Goal: Information Seeking & Learning: Check status

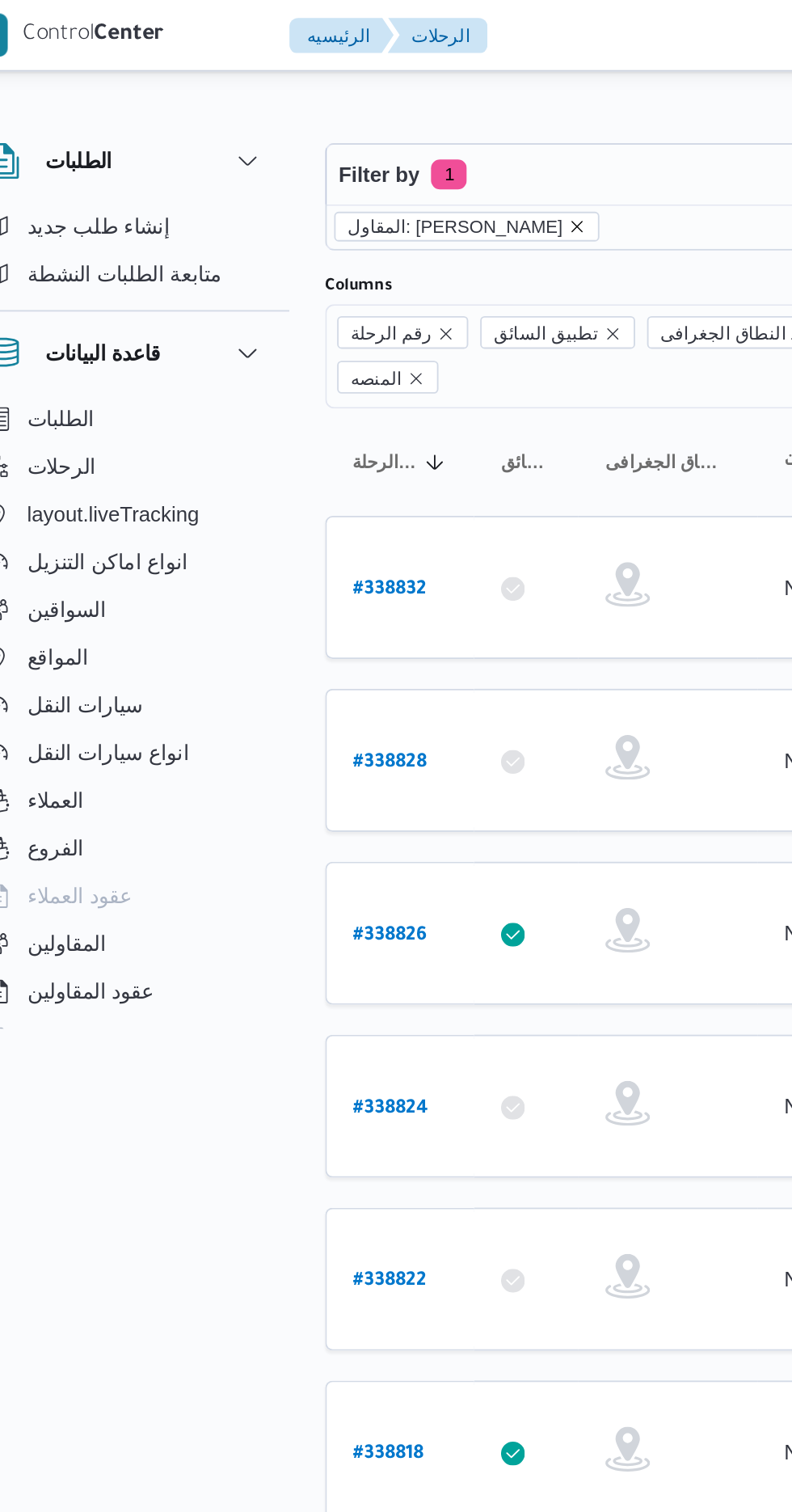
click at [351, 126] on icon "remove selected entity" at bounding box center [347, 123] width 10 height 10
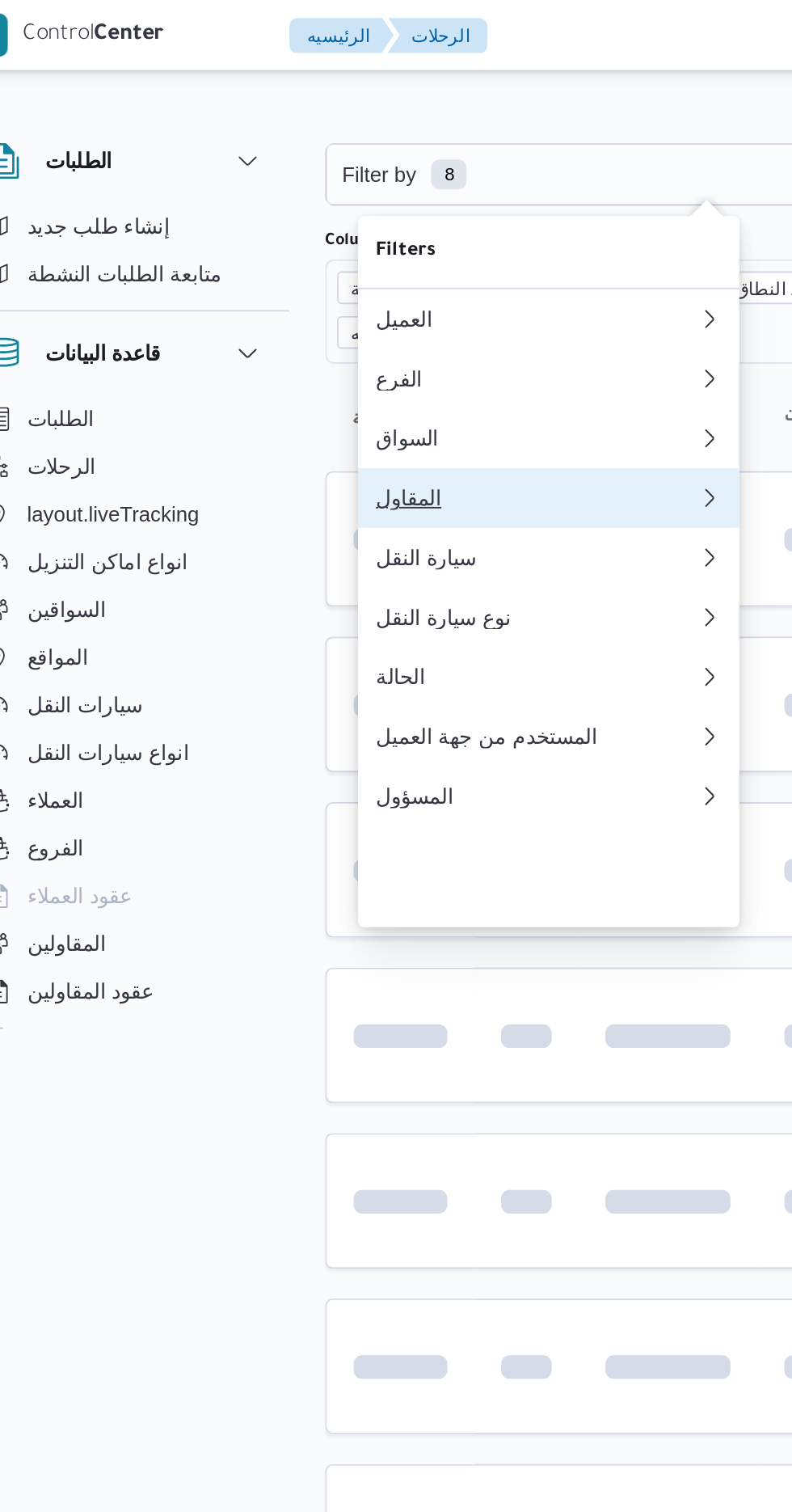
click at [310, 281] on button "المقاول 0" at bounding box center [331, 270] width 207 height 33
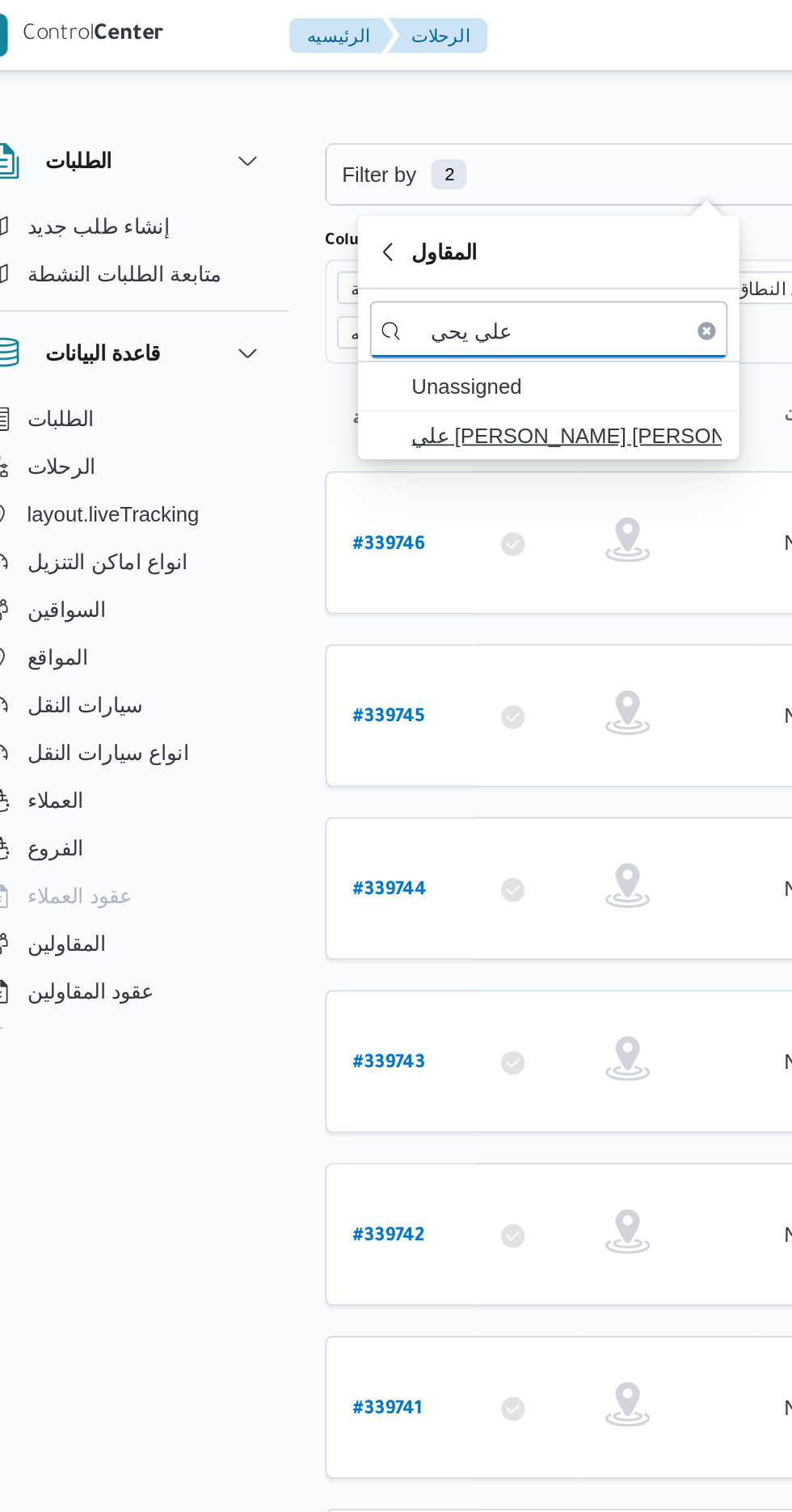
type input "علي يحي"
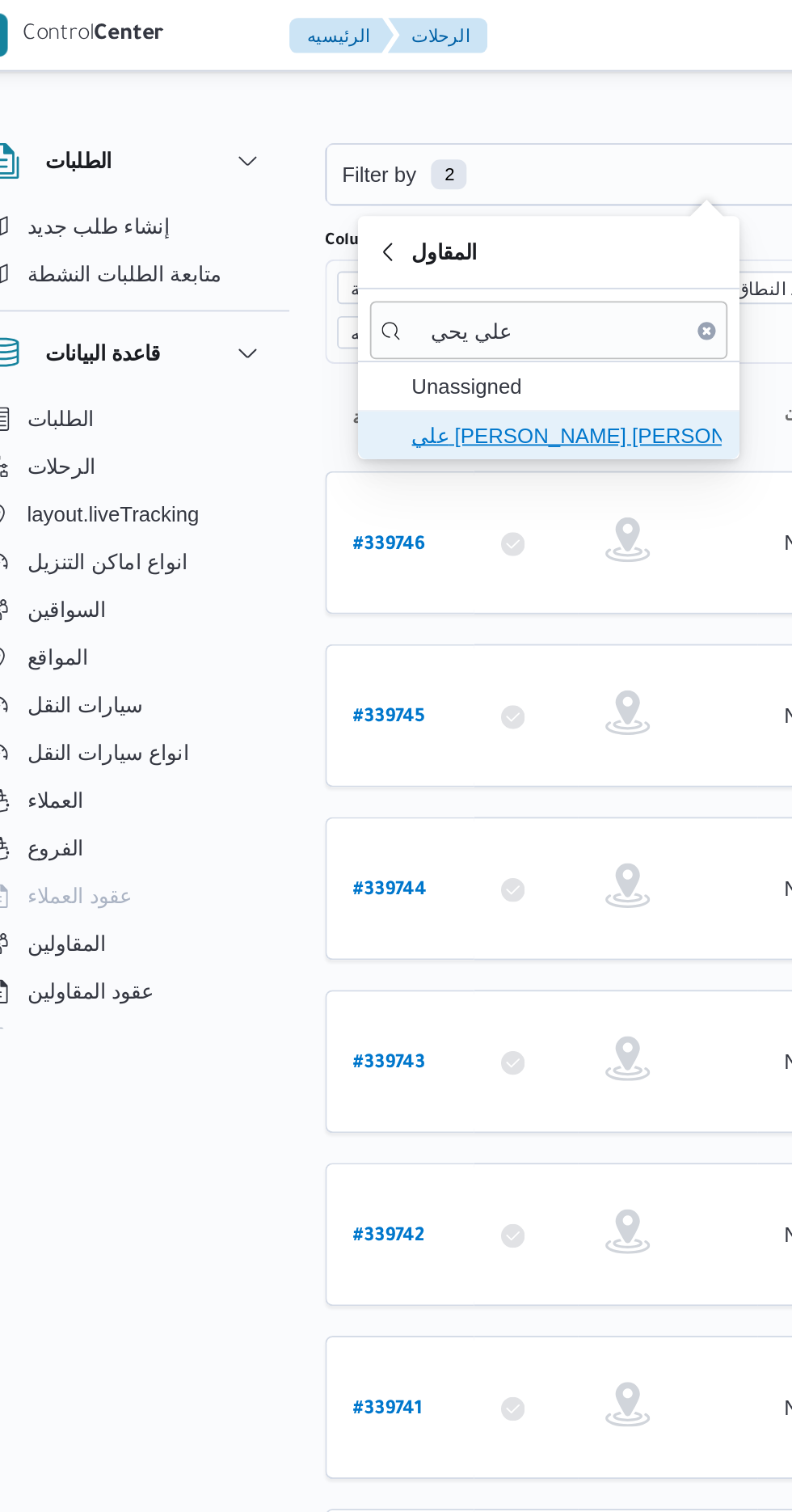
click at [354, 242] on span "علي [PERSON_NAME] [PERSON_NAME]" at bounding box center [341, 236] width 168 height 20
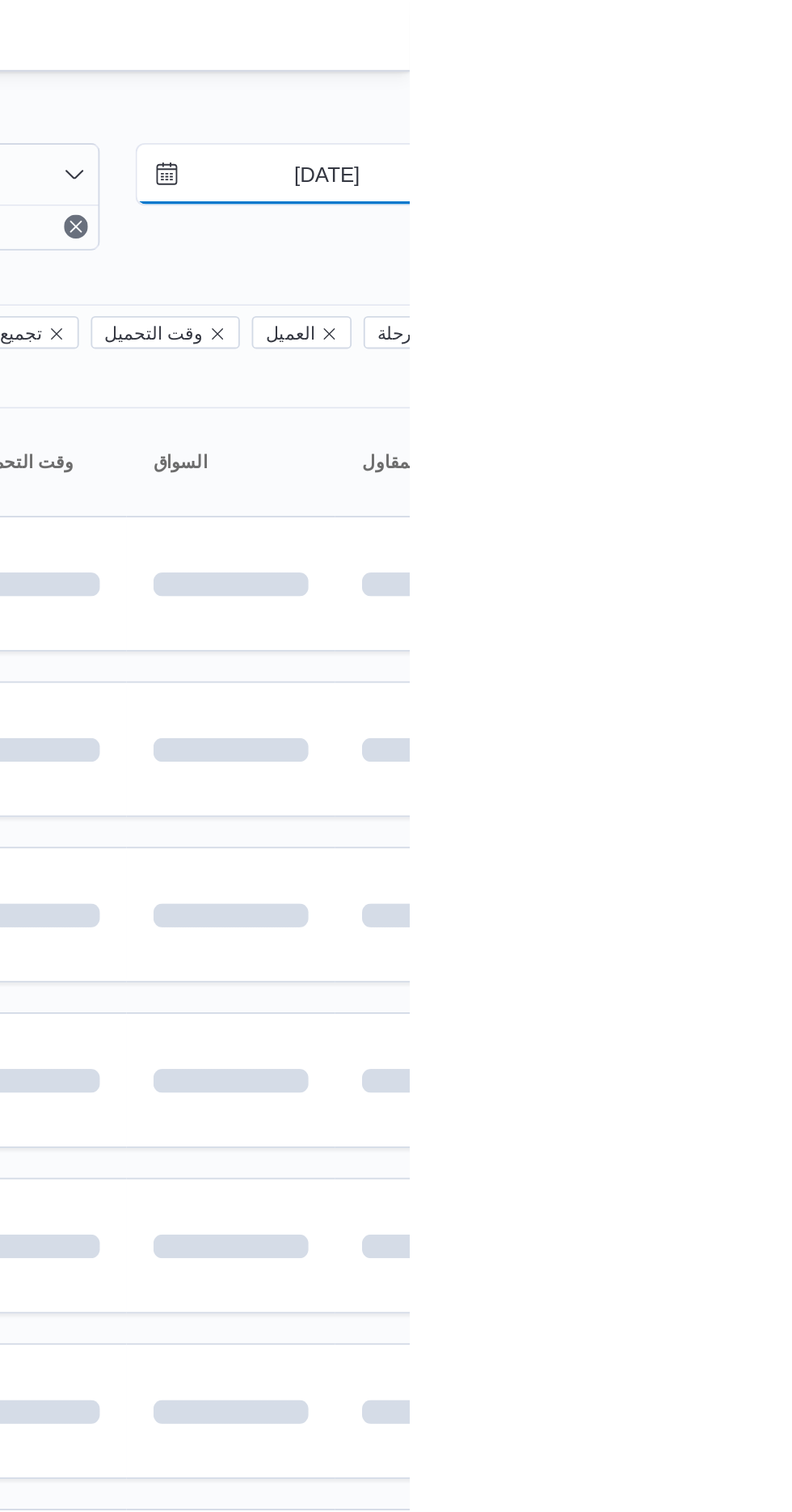
click at [741, 89] on input "[DATE]" at bounding box center [736, 95] width 184 height 33
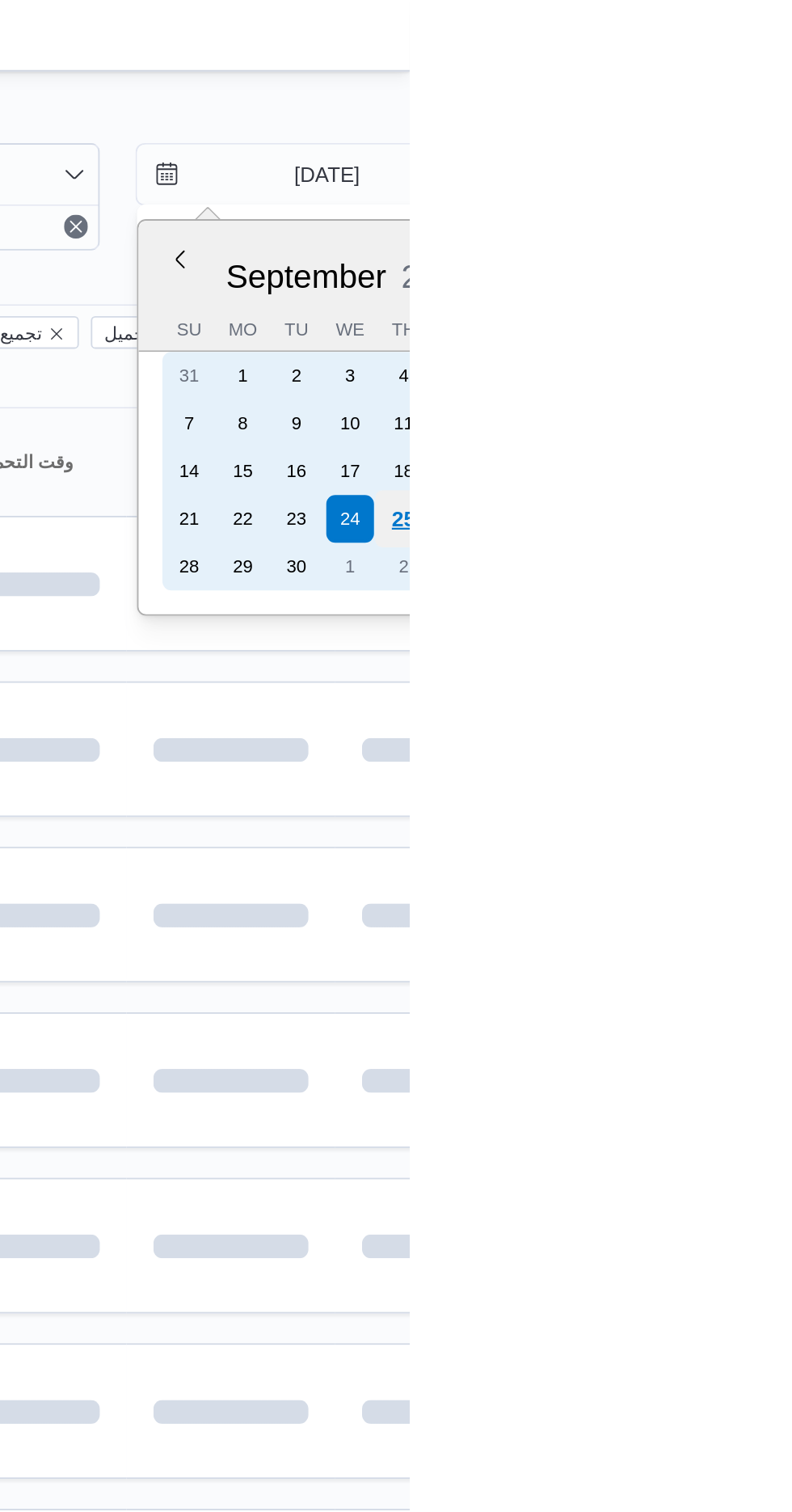
click at [789, 279] on div "25" at bounding box center [789, 282] width 31 height 31
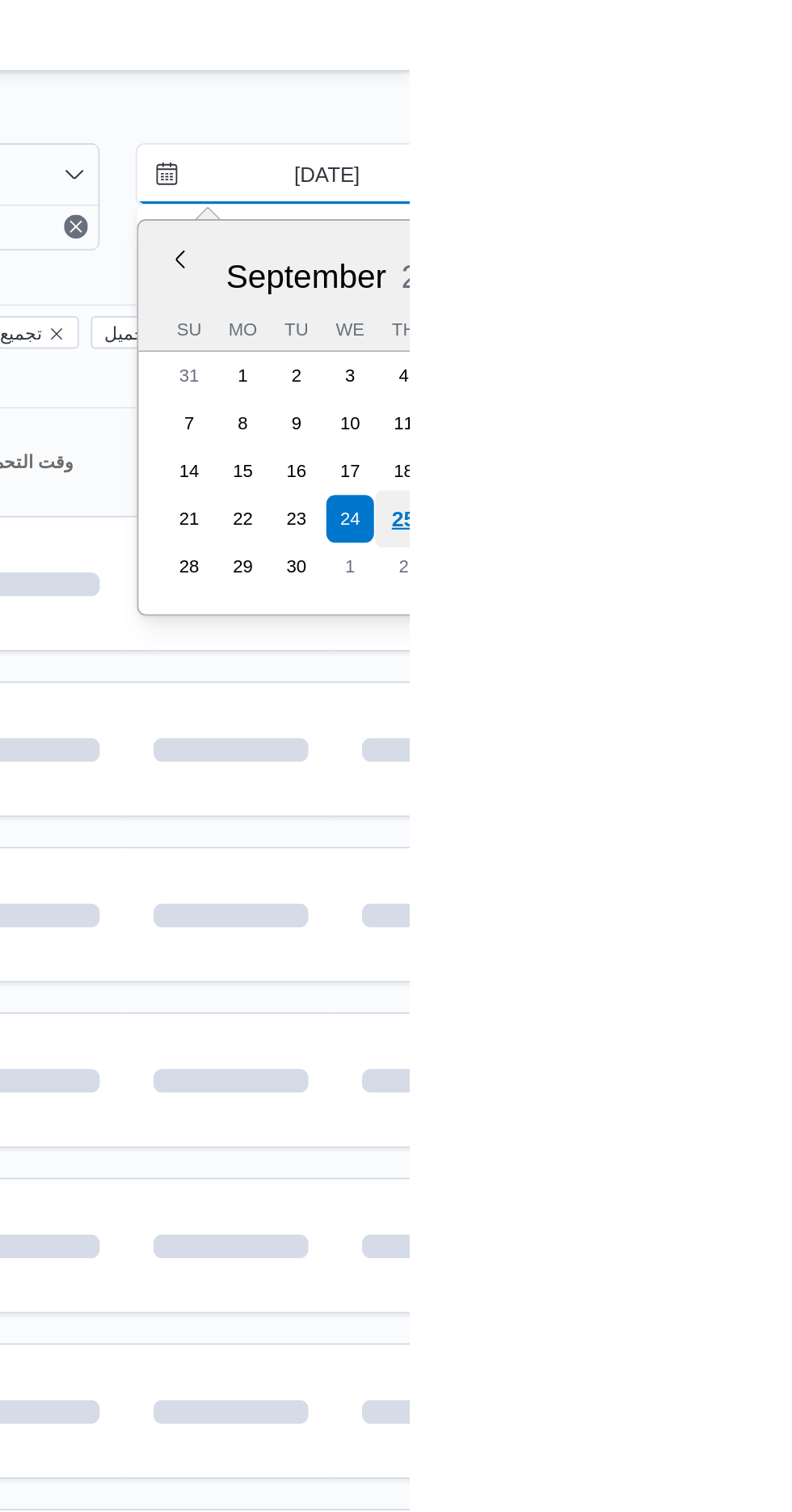
type input "[DATE]"
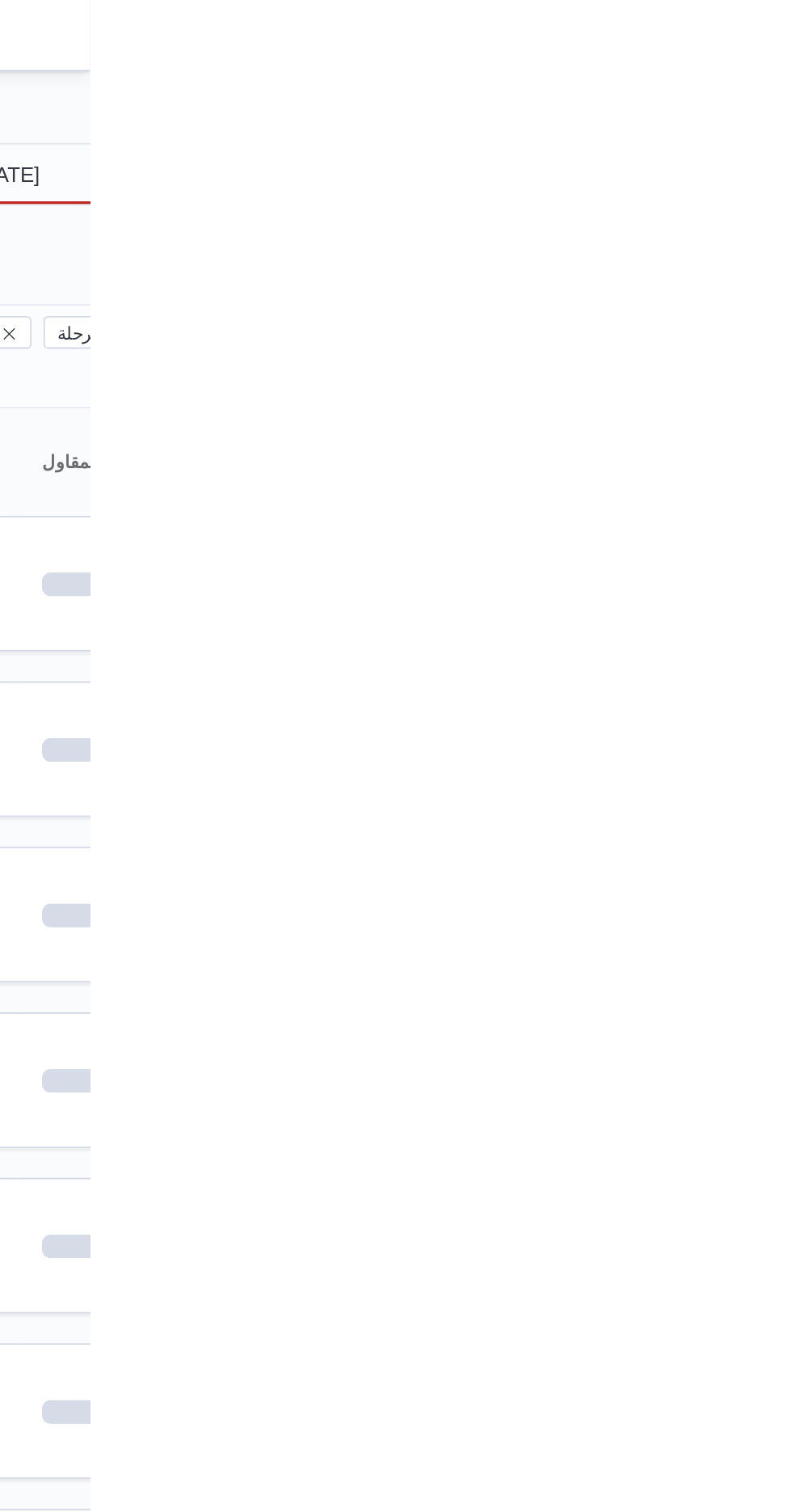
type input "[DATE]"
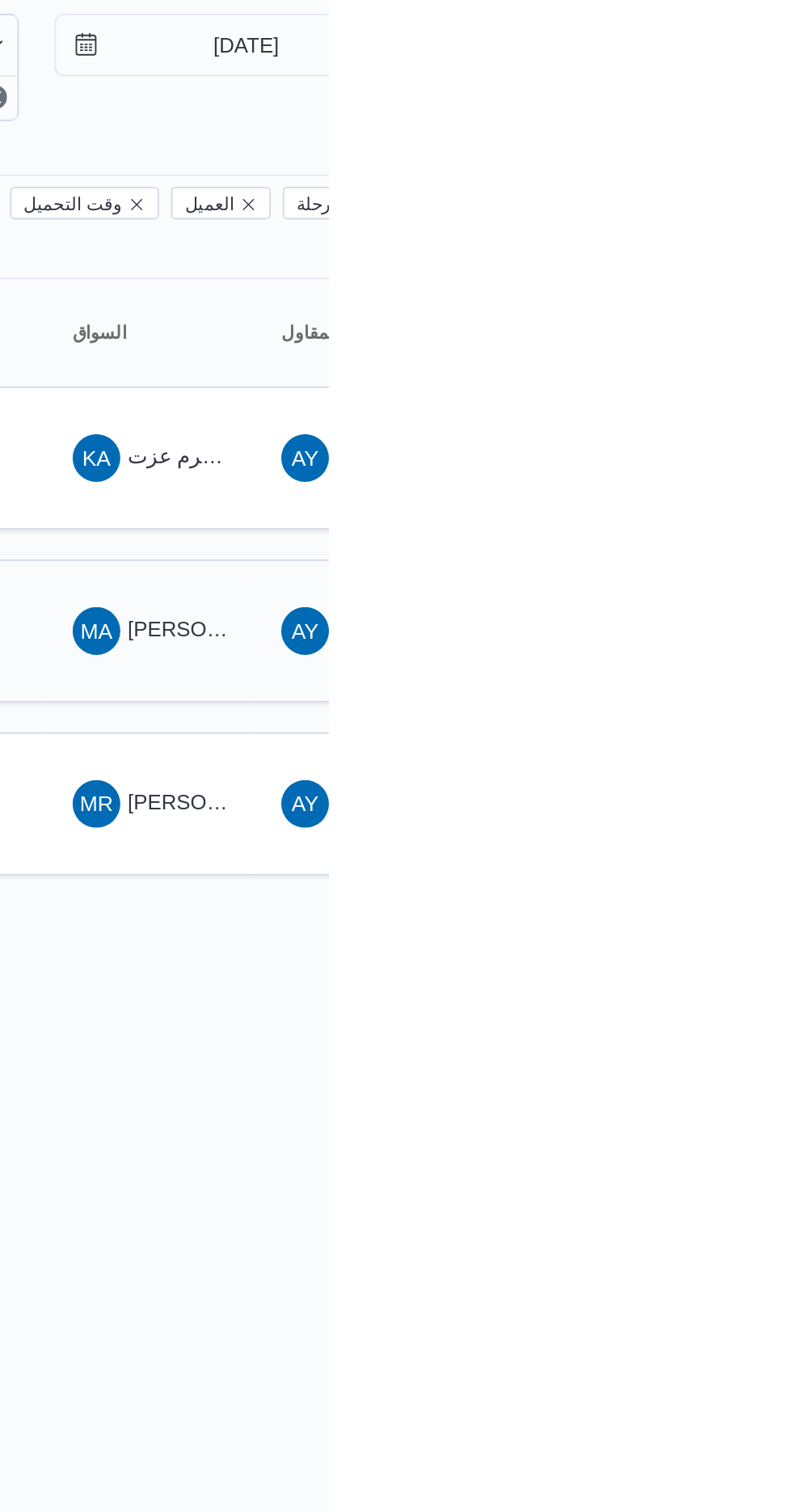
click at [705, 399] on span "MA [PERSON_NAME] [PERSON_NAME]" at bounding box center [695, 413] width 84 height 26
